Goal: Information Seeking & Learning: Learn about a topic

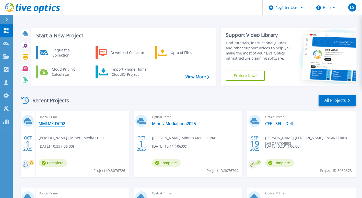
click at [50, 125] on link "MMLMX-DC02" at bounding box center [52, 123] width 27 height 5
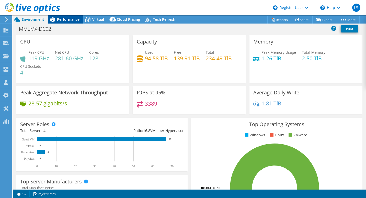
click at [70, 21] on span "Performance" at bounding box center [68, 19] width 22 height 5
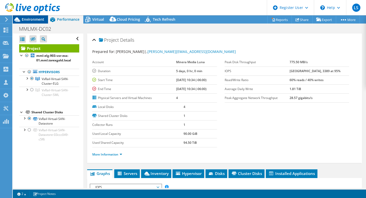
click at [43, 20] on span "Environment" at bounding box center [33, 19] width 22 height 5
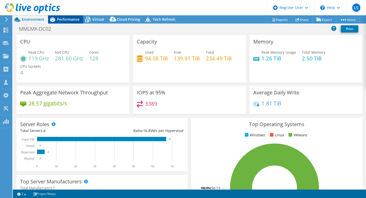
click at [76, 18] on span "Performance" at bounding box center [68, 19] width 22 height 5
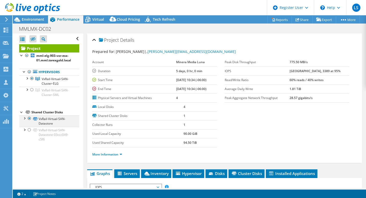
click at [25, 118] on div at bounding box center [24, 117] width 5 height 5
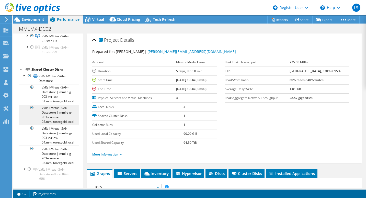
scroll to position [43, 0]
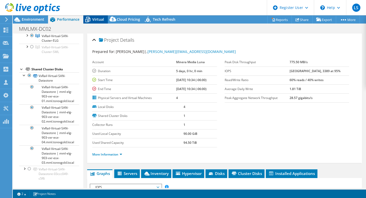
click at [99, 20] on span "Virtual" at bounding box center [98, 19] width 12 height 5
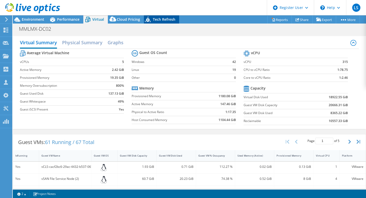
click at [162, 17] on div "Tech Refresh" at bounding box center [161, 19] width 35 height 8
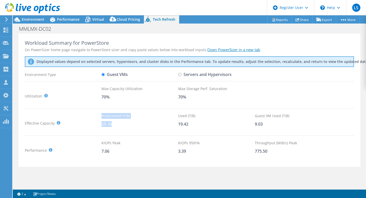
drag, startPoint x: 117, startPoint y: 124, endPoint x: 86, endPoint y: 124, distance: 31.2
click at [86, 124] on div "Effective Capacity Provisioned (TiB) : Total virtual disk size of all VMs on se…" at bounding box center [189, 123] width 329 height 20
drag, startPoint x: 187, startPoint y: 125, endPoint x: 175, endPoint y: 126, distance: 11.8
click at [175, 126] on div "Effective Capacity Provisioned (TiB) : Total virtual disk size of all VMs on se…" at bounding box center [189, 123] width 329 height 20
click at [269, 128] on div "Guest VM Used (TiB) 9.03" at bounding box center [293, 123] width 77 height 20
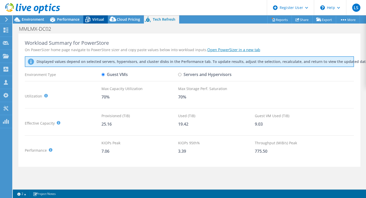
click at [101, 20] on span "Virtual" at bounding box center [98, 19] width 12 height 5
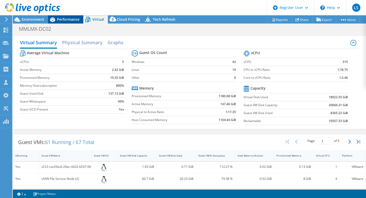
click at [70, 20] on span "Performance" at bounding box center [68, 19] width 22 height 5
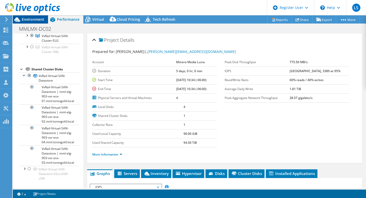
click at [36, 18] on span "Environment" at bounding box center [33, 19] width 22 height 5
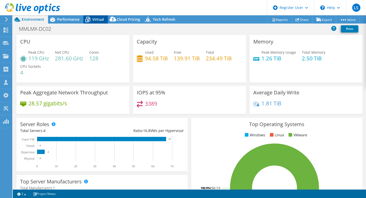
click at [92, 18] on span "Virtual" at bounding box center [98, 19] width 12 height 5
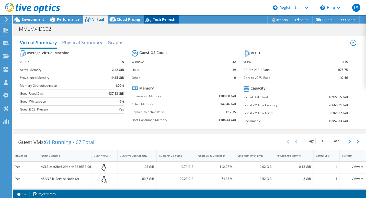
click at [154, 20] on span "Tech Refresh" at bounding box center [164, 19] width 22 height 5
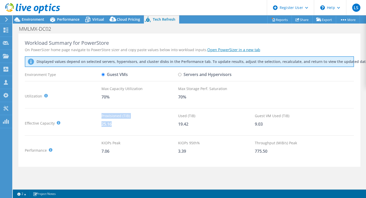
drag, startPoint x: 117, startPoint y: 123, endPoint x: 100, endPoint y: 125, distance: 16.9
click at [100, 125] on div "Effective Capacity Provisioned (TiB) : Total virtual disk size of all VMs on se…" at bounding box center [189, 123] width 329 height 20
drag, startPoint x: 100, startPoint y: 125, endPoint x: 163, endPoint y: 93, distance: 70.9
click at [163, 93] on div "Max Capacity Utilization 70%" at bounding box center [139, 96] width 77 height 20
click at [4, 109] on icon at bounding box center [6, 108] width 6 height 5
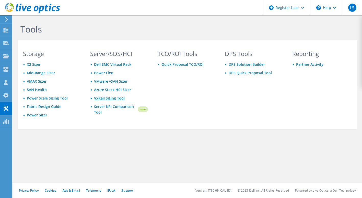
click at [99, 96] on link "VxRail Sizing Tool" at bounding box center [109, 97] width 31 height 5
click at [5, 29] on use at bounding box center [6, 30] width 5 height 5
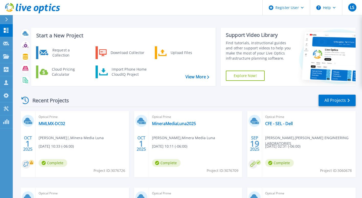
click at [120, 169] on span "Project ID: 3076726" at bounding box center [109, 170] width 32 height 6
copy span "3076726"
click at [62, 126] on div "Optical Prime MMLMX-DC02 ricardo curlango| , Minera Media Luna 10/01/2025, 10:3…" at bounding box center [81, 144] width 93 height 66
click at [63, 124] on link "MMLMX-DC02" at bounding box center [52, 123] width 27 height 5
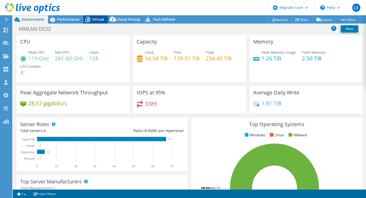
click at [100, 20] on span "Virtual" at bounding box center [98, 19] width 12 height 5
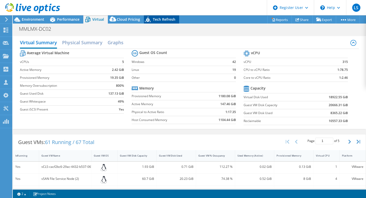
click at [156, 20] on span "Tech Refresh" at bounding box center [164, 19] width 22 height 5
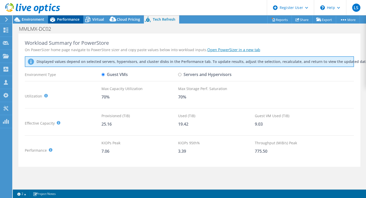
click at [62, 19] on span "Performance" at bounding box center [68, 19] width 22 height 5
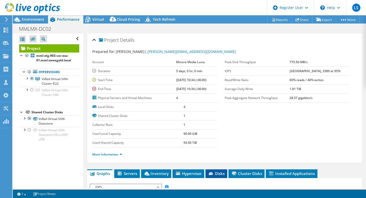
click at [209, 171] on span "Disks" at bounding box center [216, 173] width 17 height 5
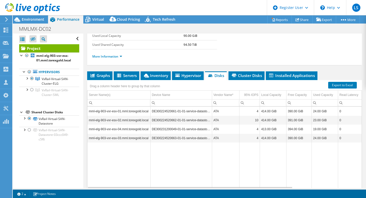
scroll to position [102, 0]
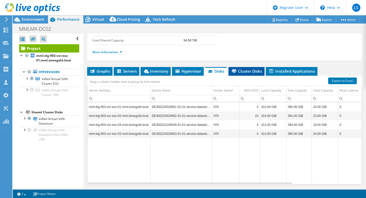
click at [255, 68] on li "Cluster Disks" at bounding box center [246, 71] width 36 height 9
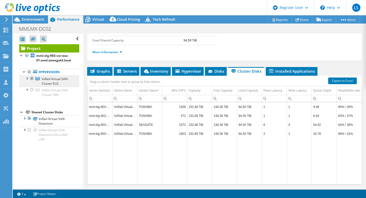
click at [45, 81] on link "VxRail-Virtual-SAN-Cluster-ELG" at bounding box center [49, 80] width 60 height 11
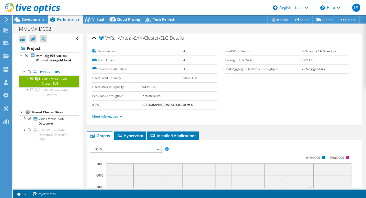
scroll to position [0, 0]
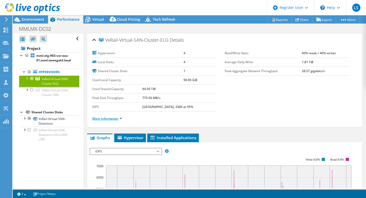
click at [122, 118] on link "More Information" at bounding box center [107, 118] width 30 height 4
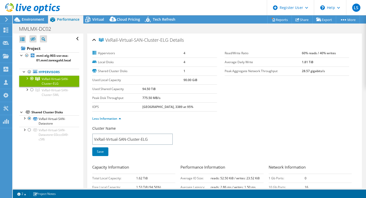
click at [23, 77] on link "VxRail-Virtual-SAN-Cluster-ELG" at bounding box center [49, 80] width 60 height 11
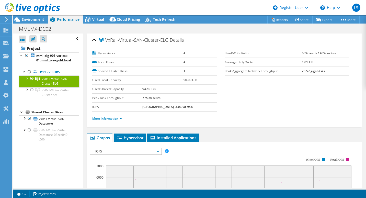
click at [25, 77] on div at bounding box center [26, 77] width 5 height 5
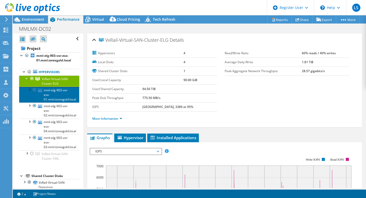
click at [56, 91] on link "mml-elg-903-vxr-esx-01.mml.torexgold.local" at bounding box center [49, 95] width 60 height 16
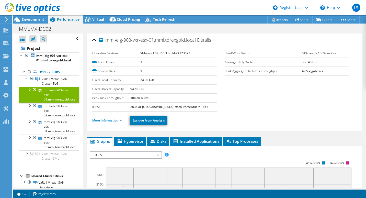
click at [121, 119] on link "More Information" at bounding box center [107, 120] width 30 height 4
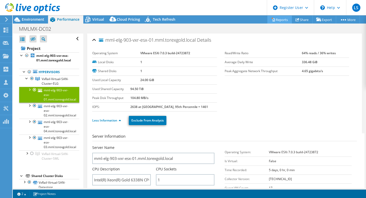
click at [272, 19] on icon at bounding box center [273, 19] width 2 height 3
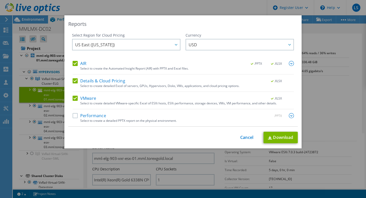
click at [288, 114] on img at bounding box center [290, 115] width 5 height 5
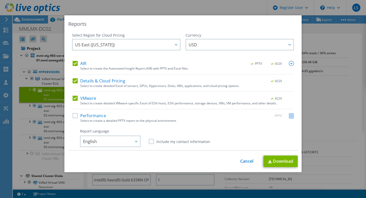
click at [288, 114] on div at bounding box center [290, 116] width 5 height 6
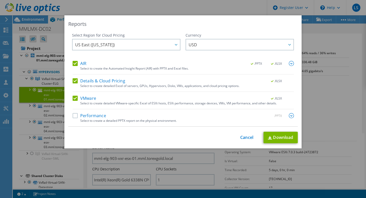
drag, startPoint x: 288, startPoint y: 114, endPoint x: 257, endPoint y: 118, distance: 30.9
click at [257, 118] on div "Performance .PPTX" at bounding box center [183, 116] width 221 height 6
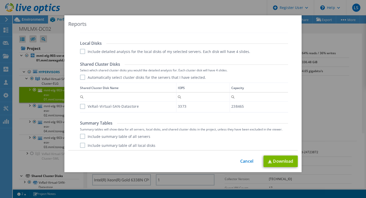
scroll to position [256, 0]
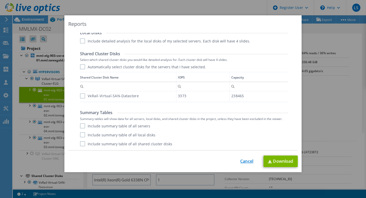
click at [247, 161] on link "Cancel" at bounding box center [246, 161] width 13 height 5
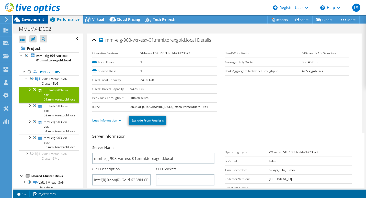
click at [32, 21] on span "Environment" at bounding box center [33, 19] width 22 height 5
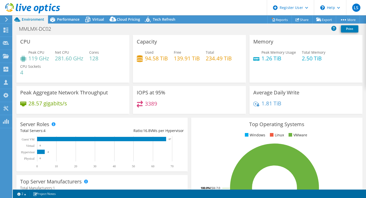
click at [167, 58] on div "Used 94.58 TiB Free 139.91 TiB Total 234.49 TiB" at bounding box center [189, 58] width 105 height 17
drag, startPoint x: 167, startPoint y: 58, endPoint x: 140, endPoint y: 59, distance: 26.6
click at [140, 59] on div "Used 94.58 TiB Free 139.91 TiB Total 234.49 TiB" at bounding box center [189, 58] width 105 height 17
drag, startPoint x: 140, startPoint y: 59, endPoint x: 150, endPoint y: 61, distance: 9.6
click at [150, 61] on h4 "94.58 TiB" at bounding box center [156, 58] width 23 height 6
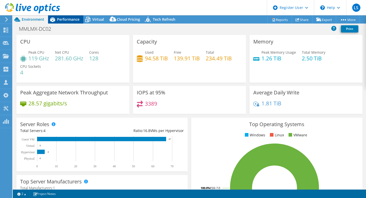
click at [72, 20] on span "Performance" at bounding box center [68, 19] width 22 height 5
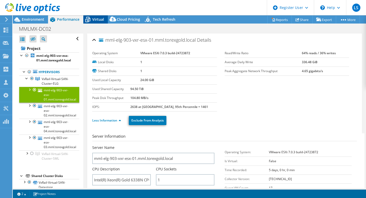
click at [90, 19] on icon at bounding box center [87, 19] width 9 height 9
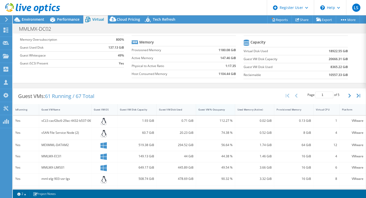
scroll to position [0, 0]
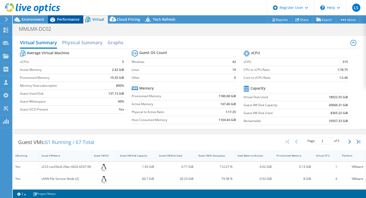
click at [66, 21] on span "Performance" at bounding box center [68, 19] width 22 height 5
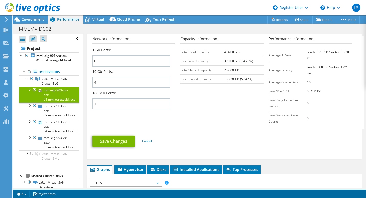
scroll to position [230, 0]
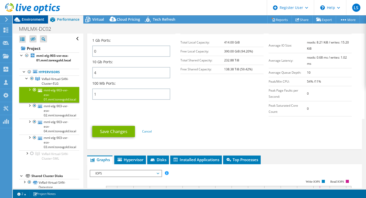
click at [33, 22] on div "Environment" at bounding box center [30, 19] width 35 height 8
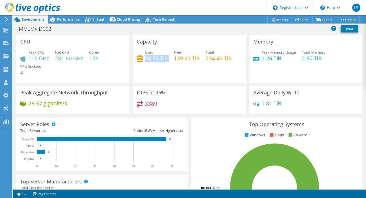
drag, startPoint x: 167, startPoint y: 61, endPoint x: 145, endPoint y: 62, distance: 22.2
click at [145, 62] on div "Used 94.58 TiB Free 139.91 TiB Total 234.49 TiB" at bounding box center [189, 58] width 105 height 17
drag, startPoint x: 145, startPoint y: 62, endPoint x: 169, endPoint y: 75, distance: 27.6
click at [169, 75] on div "Capacity Used 94.58 TiB Free 139.91 TiB Total 234.49 TiB" at bounding box center [189, 58] width 113 height 47
click at [278, 20] on link "Reports" at bounding box center [279, 20] width 25 height 8
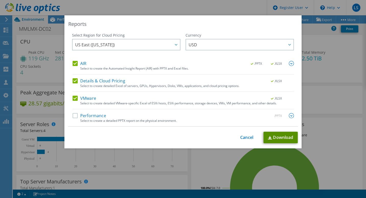
click at [279, 135] on link "Download" at bounding box center [280, 136] width 34 height 11
click at [245, 136] on link "Cancel" at bounding box center [246, 137] width 13 height 5
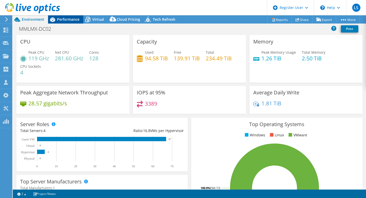
click at [61, 20] on span "Performance" at bounding box center [68, 19] width 22 height 5
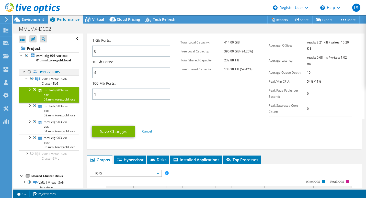
click at [30, 71] on div at bounding box center [29, 72] width 5 height 6
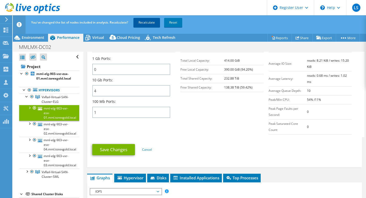
click at [142, 23] on link "Recalculate" at bounding box center [146, 22] width 27 height 9
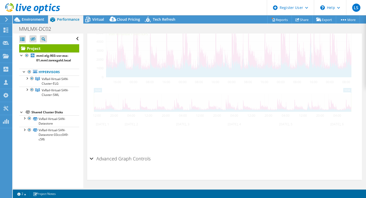
scroll to position [211, 0]
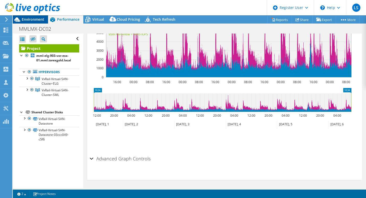
click at [41, 21] on span "Environment" at bounding box center [33, 19] width 22 height 5
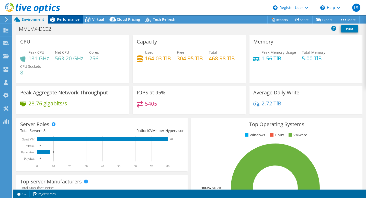
click at [63, 18] on span "Performance" at bounding box center [68, 19] width 22 height 5
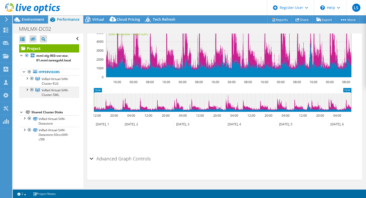
click at [31, 89] on div at bounding box center [31, 90] width 5 height 6
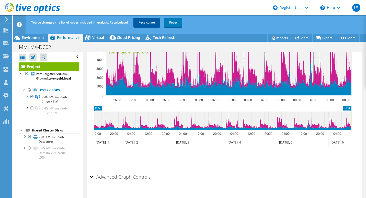
click at [147, 23] on link "Recalculate" at bounding box center [146, 22] width 27 height 9
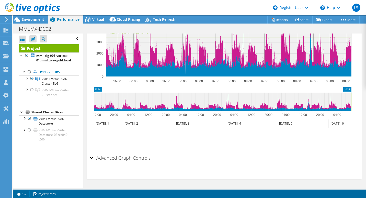
scroll to position [204, 0]
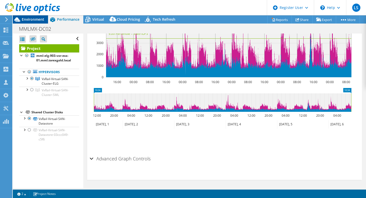
click at [27, 18] on span "Environment" at bounding box center [33, 19] width 22 height 5
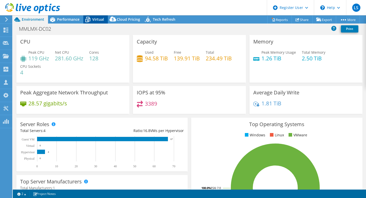
click at [96, 17] on span "Virtual" at bounding box center [98, 19] width 12 height 5
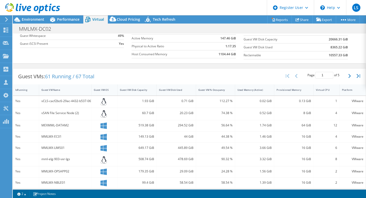
scroll to position [46, 0]
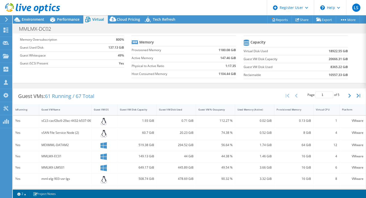
click at [146, 120] on div "1.93 GiB" at bounding box center [137, 121] width 34 height 6
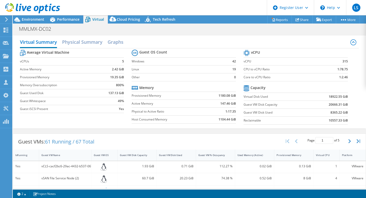
scroll to position [0, 0]
click at [356, 143] on icon "button" at bounding box center [358, 141] width 4 height 4
type input "5"
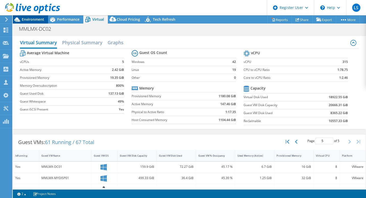
click at [30, 21] on span "Environment" at bounding box center [33, 19] width 22 height 5
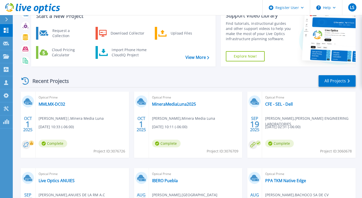
scroll to position [26, 0]
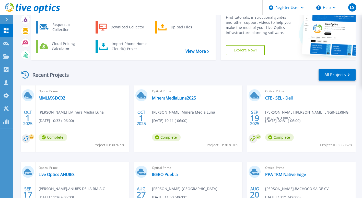
click at [343, 145] on span "Project ID: 3060678" at bounding box center [336, 145] width 32 height 6
click at [344, 143] on span "Project ID: 3060678" at bounding box center [336, 145] width 32 height 6
copy span "3060678"
click at [29, 138] on circle at bounding box center [26, 138] width 9 height 9
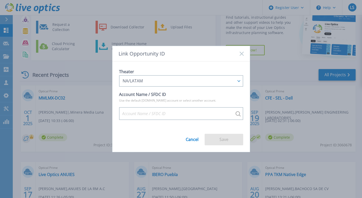
click at [240, 54] on icon at bounding box center [241, 54] width 4 height 4
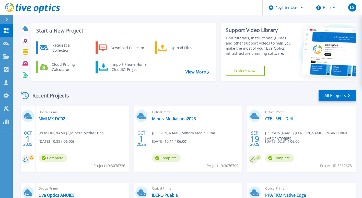
scroll to position [0, 0]
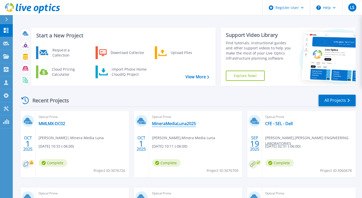
click at [170, 125] on link "MineraMediaLuna2025" at bounding box center [174, 123] width 44 height 5
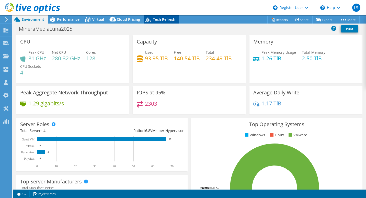
click at [167, 21] on span "Tech Refresh" at bounding box center [164, 19] width 22 height 5
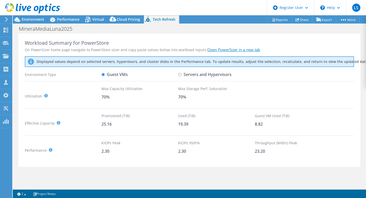
click at [180, 74] on input "Servers and Hypervisors" at bounding box center [179, 74] width 3 height 3
radio input "true"
radio input "false"
click at [27, 19] on span "Environment" at bounding box center [33, 19] width 22 height 5
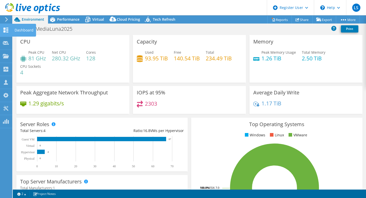
click at [7, 33] on div at bounding box center [6, 31] width 6 height 6
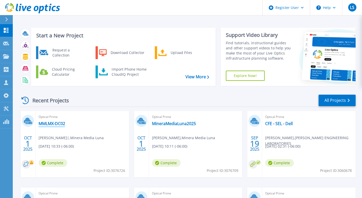
click at [54, 124] on link "MMLMX-DC02" at bounding box center [52, 123] width 27 height 5
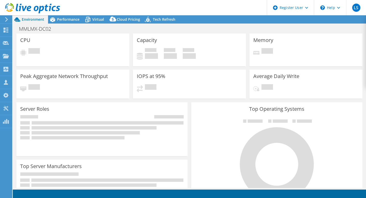
select select "USD"
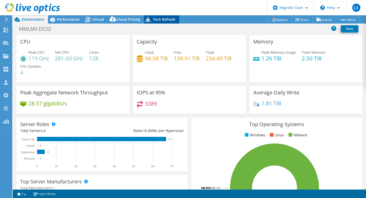
click at [153, 21] on span "Tech Refresh" at bounding box center [164, 19] width 22 height 5
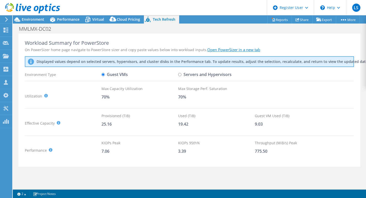
click at [193, 74] on label "Servers and Hypervisors" at bounding box center [204, 74] width 53 height 9
click at [181, 74] on input "Servers and Hypervisors" at bounding box center [179, 74] width 3 height 3
radio input "true"
radio input "false"
